Goal: Check status: Check status

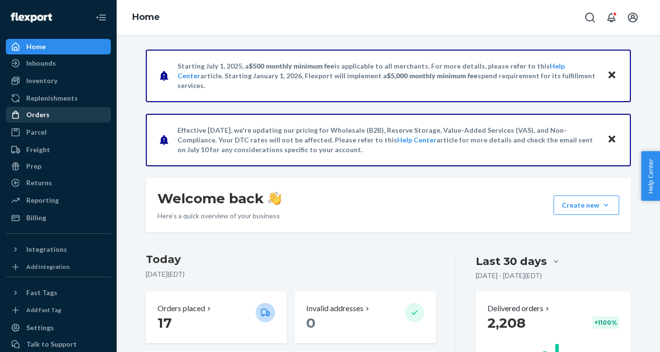
click at [57, 113] on div "Orders" at bounding box center [58, 115] width 103 height 14
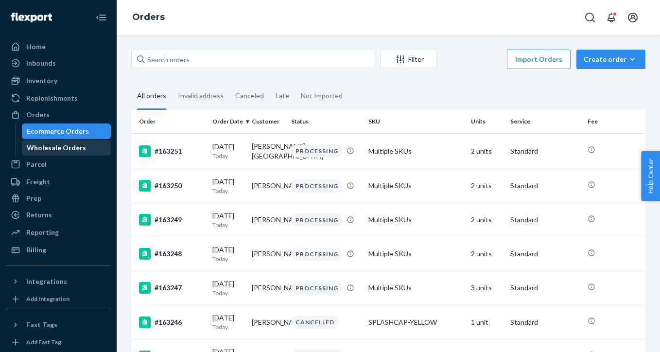
click at [56, 146] on div "Wholesale Orders" at bounding box center [56, 148] width 59 height 10
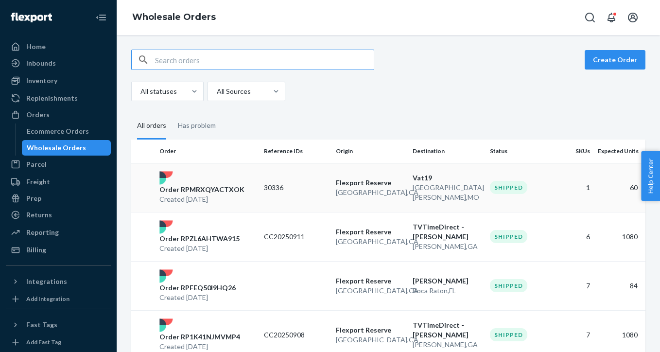
click at [353, 190] on p "San Bernardino , CA" at bounding box center [371, 193] width 70 height 10
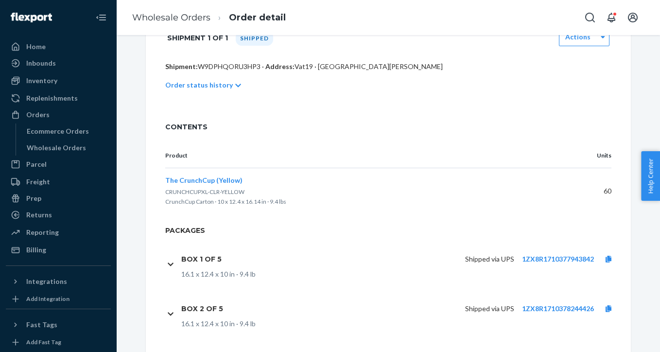
scroll to position [376, 0]
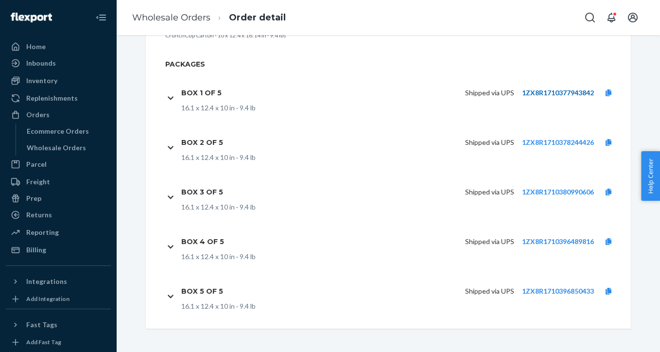
click at [563, 95] on link "1ZX8R1710377943842" at bounding box center [558, 92] width 72 height 8
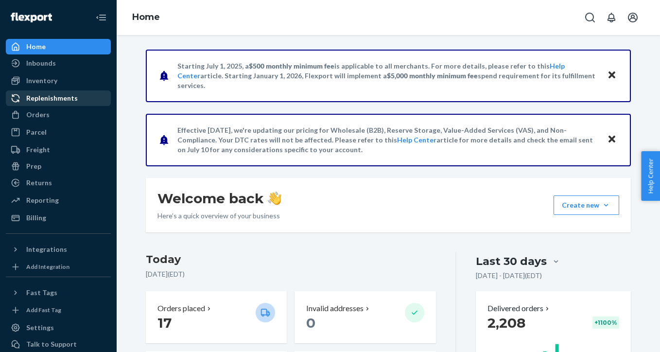
click at [72, 97] on div "Replenishments" at bounding box center [52, 98] width 52 height 10
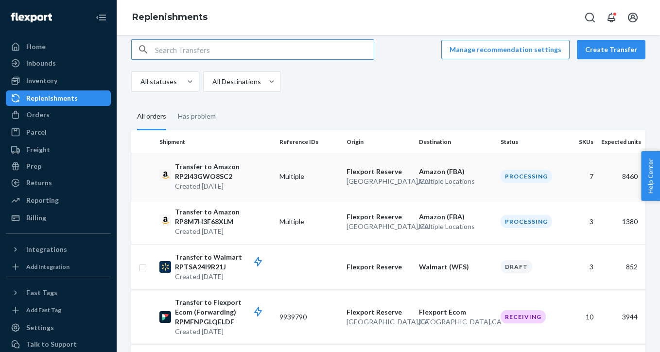
scroll to position [17, 0]
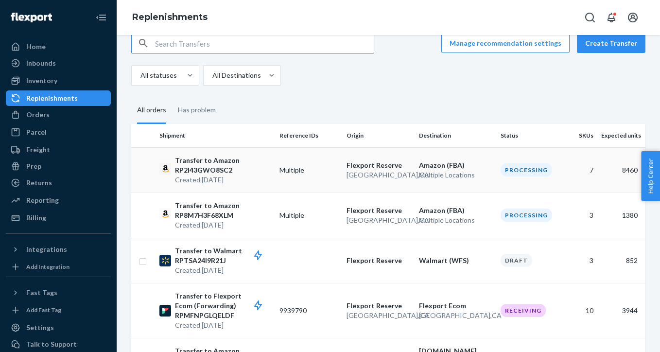
click at [278, 179] on td "Multiple" at bounding box center [309, 169] width 67 height 45
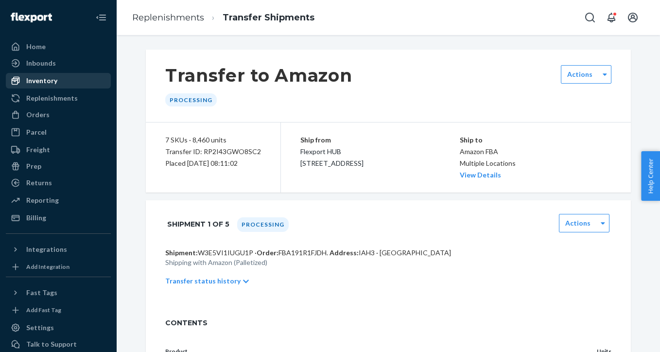
click at [53, 76] on div "Inventory" at bounding box center [41, 81] width 31 height 10
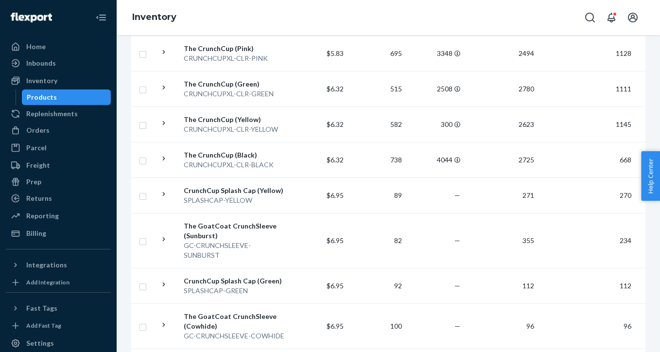
scroll to position [303, 0]
